Goal: Navigation & Orientation: Find specific page/section

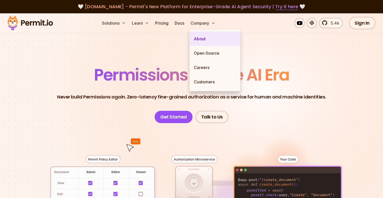
click at [200, 38] on link "About" at bounding box center [215, 39] width 51 height 14
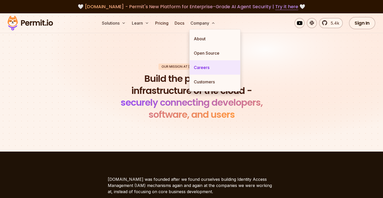
click at [206, 67] on link "Careers" at bounding box center [215, 67] width 51 height 14
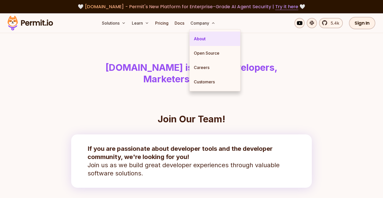
click at [196, 40] on link "About" at bounding box center [215, 39] width 51 height 14
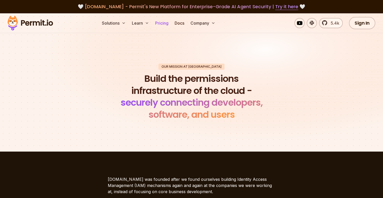
click at [163, 24] on link "Pricing" at bounding box center [161, 23] width 17 height 10
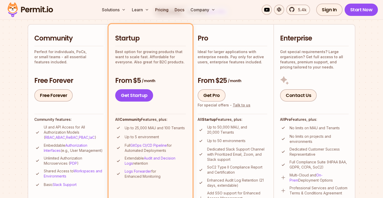
scroll to position [108, 0]
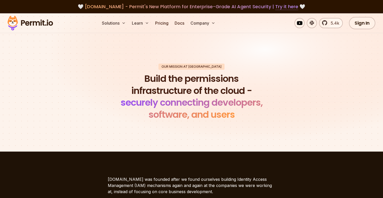
click at [284, 6] on link "Try it here" at bounding box center [286, 6] width 23 height 7
